Goal: Information Seeking & Learning: Learn about a topic

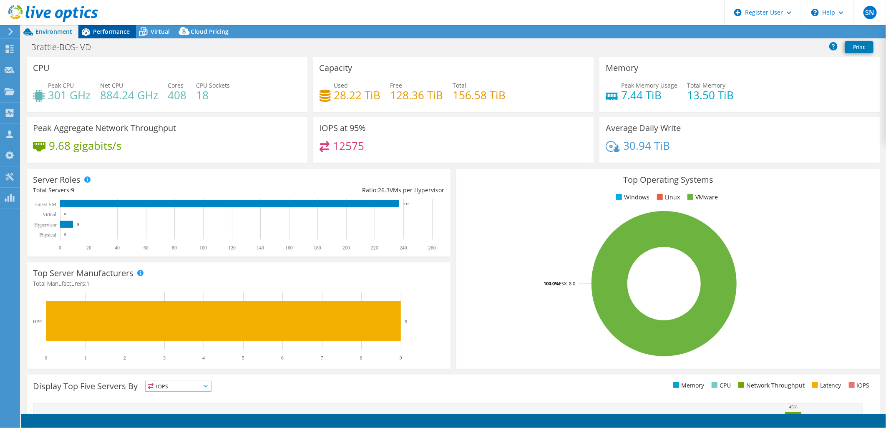
click at [115, 34] on span "Performance" at bounding box center [111, 32] width 37 height 8
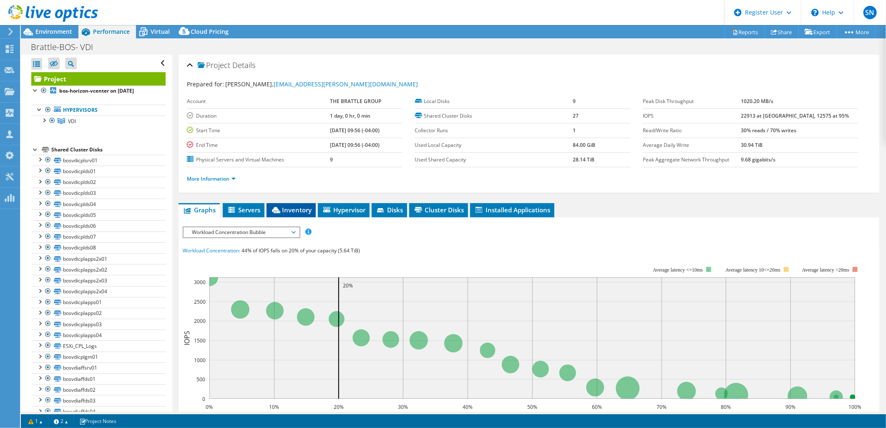
click at [304, 214] on li "Inventory" at bounding box center [291, 210] width 49 height 14
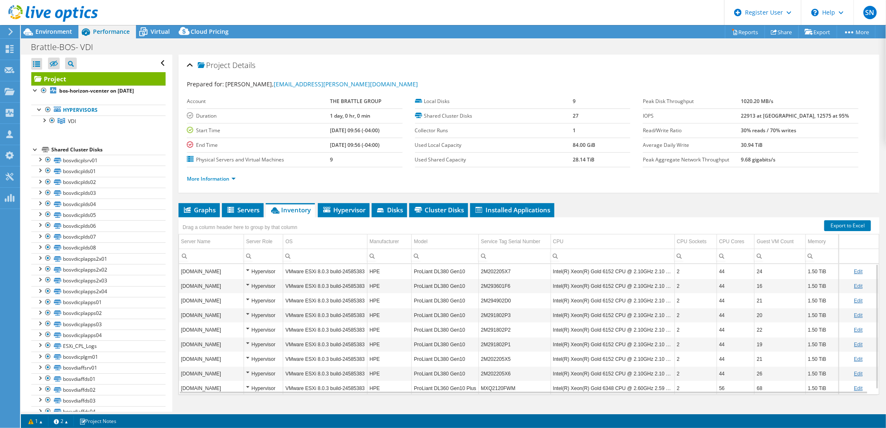
drag, startPoint x: 33, startPoint y: 32, endPoint x: 118, endPoint y: 49, distance: 87.1
click at [33, 32] on icon at bounding box center [28, 32] width 15 height 15
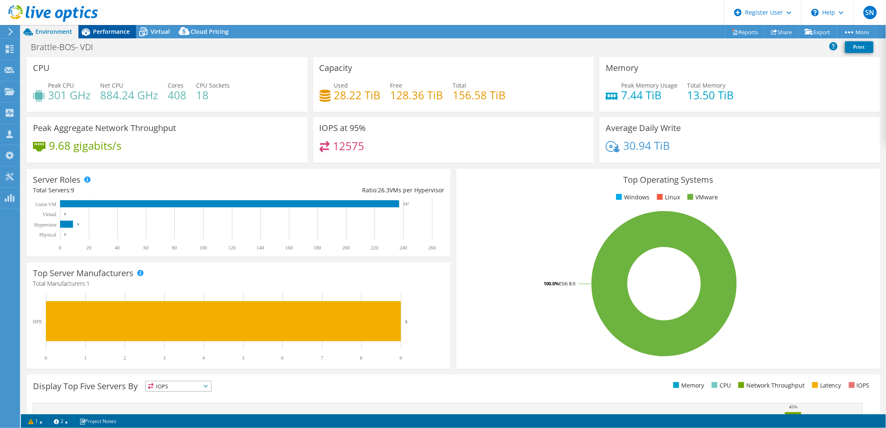
drag, startPoint x: 95, startPoint y: 32, endPoint x: 121, endPoint y: 46, distance: 29.5
click at [95, 32] on span "Performance" at bounding box center [111, 32] width 37 height 8
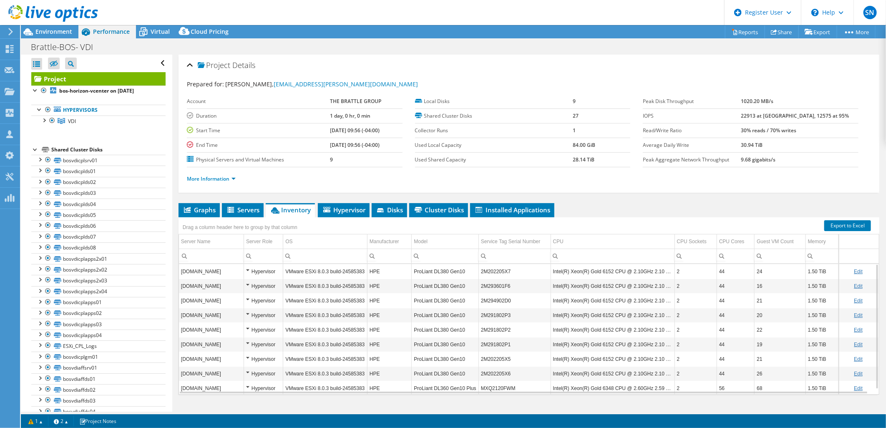
drag, startPoint x: 753, startPoint y: 116, endPoint x: 777, endPoint y: 110, distance: 24.5
click at [777, 110] on tr "IOPS 22913 at [GEOGRAPHIC_DATA], 12575 at 95%" at bounding box center [751, 115] width 216 height 15
drag, startPoint x: 777, startPoint y: 110, endPoint x: 783, endPoint y: 170, distance: 60.8
click at [783, 170] on div "More Information" at bounding box center [529, 178] width 684 height 23
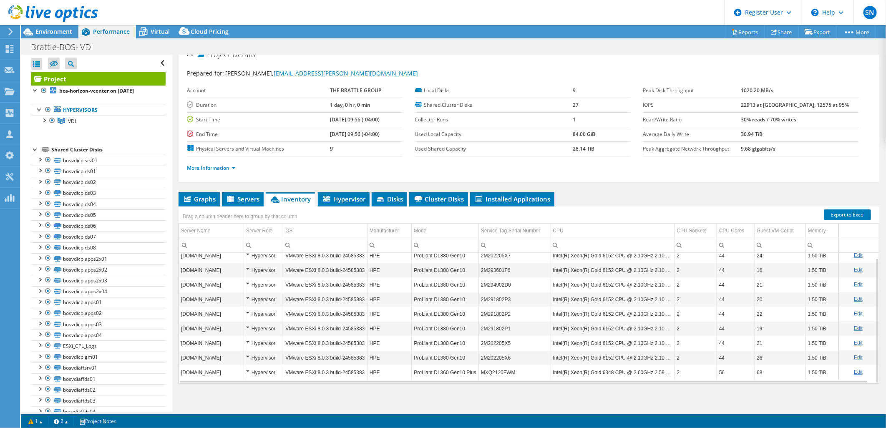
scroll to position [14, 0]
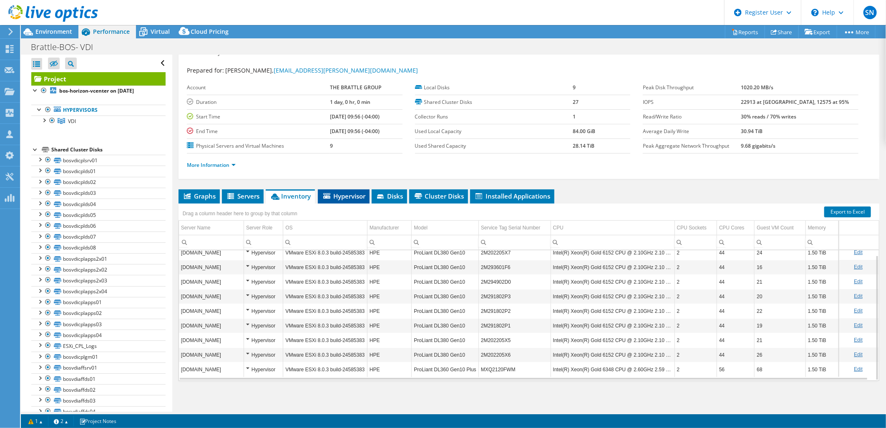
click at [339, 192] on span "Hypervisor" at bounding box center [343, 196] width 43 height 8
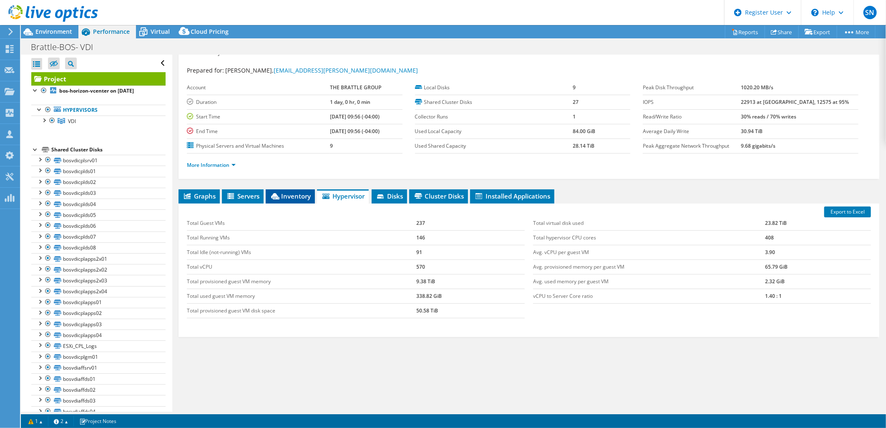
click at [293, 194] on span "Inventory" at bounding box center [290, 196] width 41 height 8
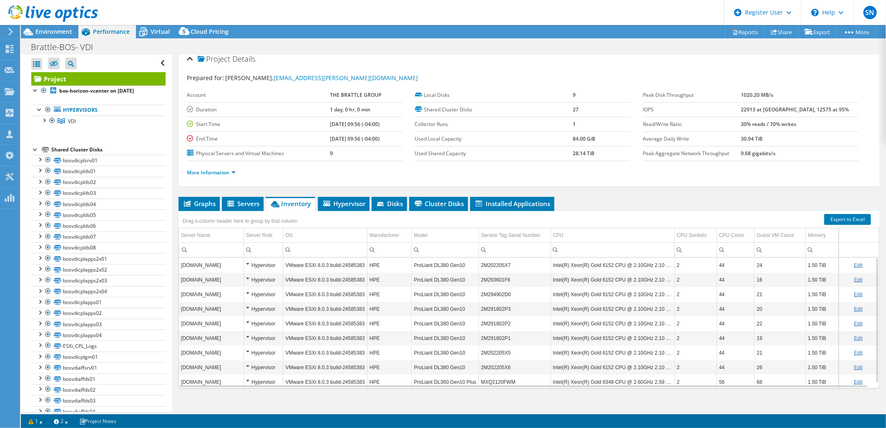
scroll to position [0, 0]
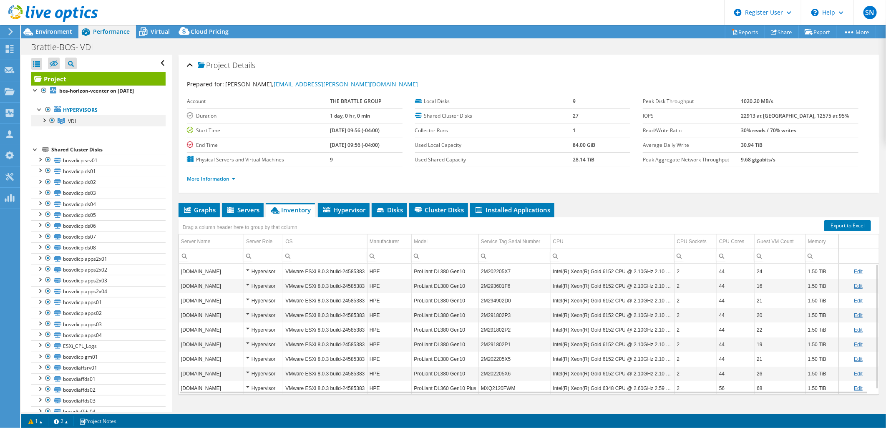
click at [43, 118] on div at bounding box center [44, 120] width 8 height 8
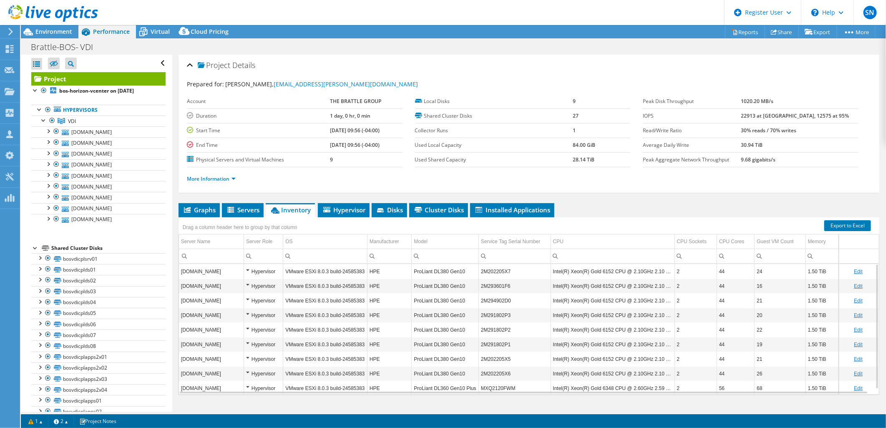
click at [366, 162] on td "9" at bounding box center [366, 159] width 73 height 15
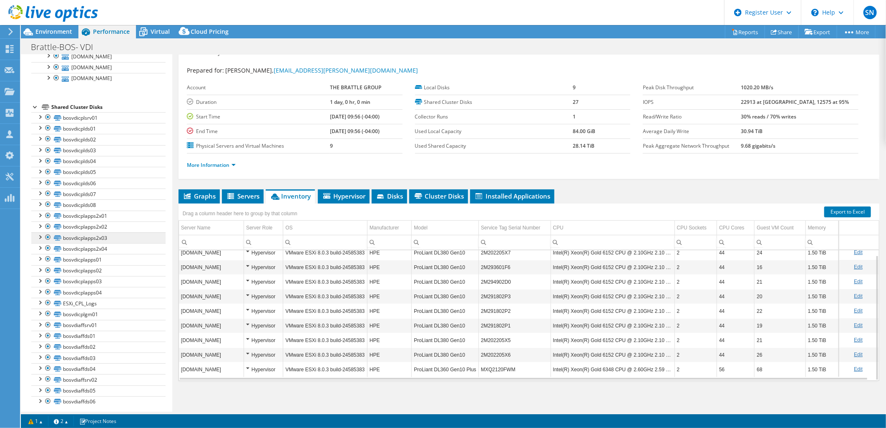
scroll to position [148, 0]
drag, startPoint x: 144, startPoint y: 35, endPoint x: 159, endPoint y: 52, distance: 22.8
click at [144, 35] on icon at bounding box center [143, 32] width 15 height 15
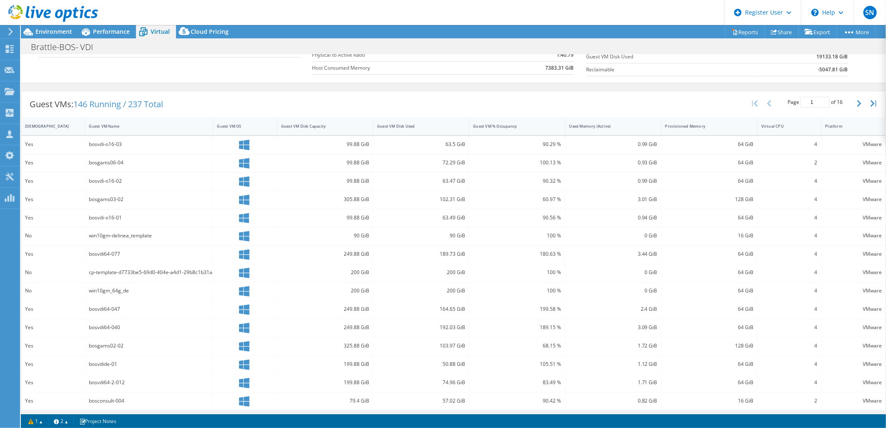
scroll to position [131, 0]
